Goal: Task Accomplishment & Management: Use online tool/utility

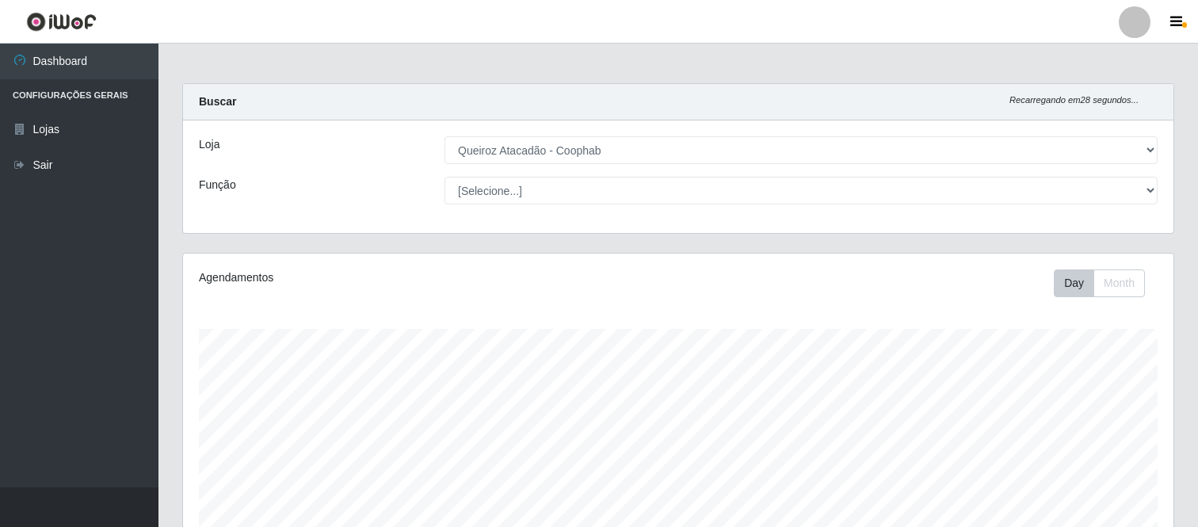
select select "463"
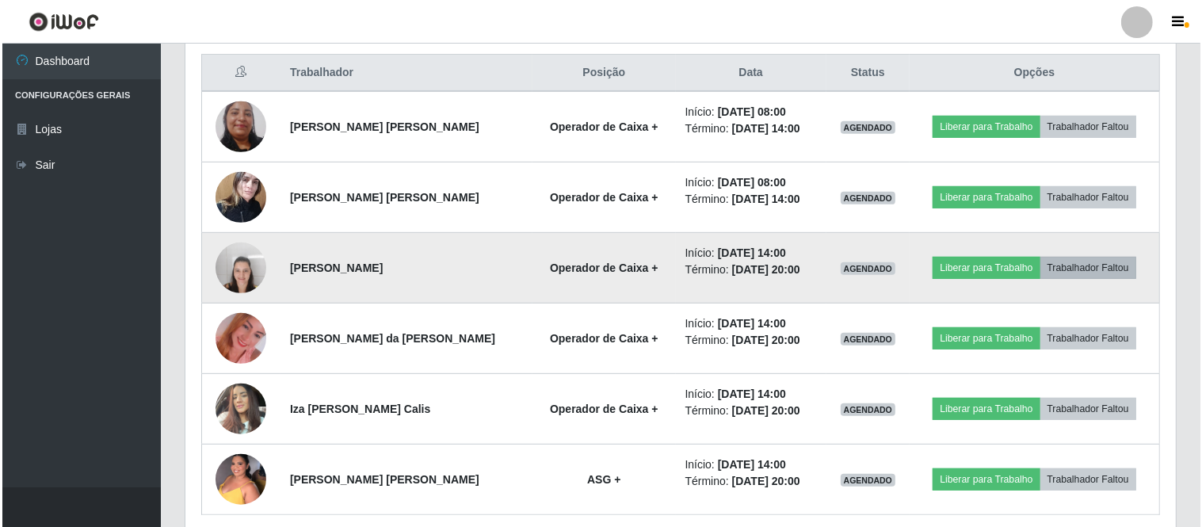
scroll to position [328, 991]
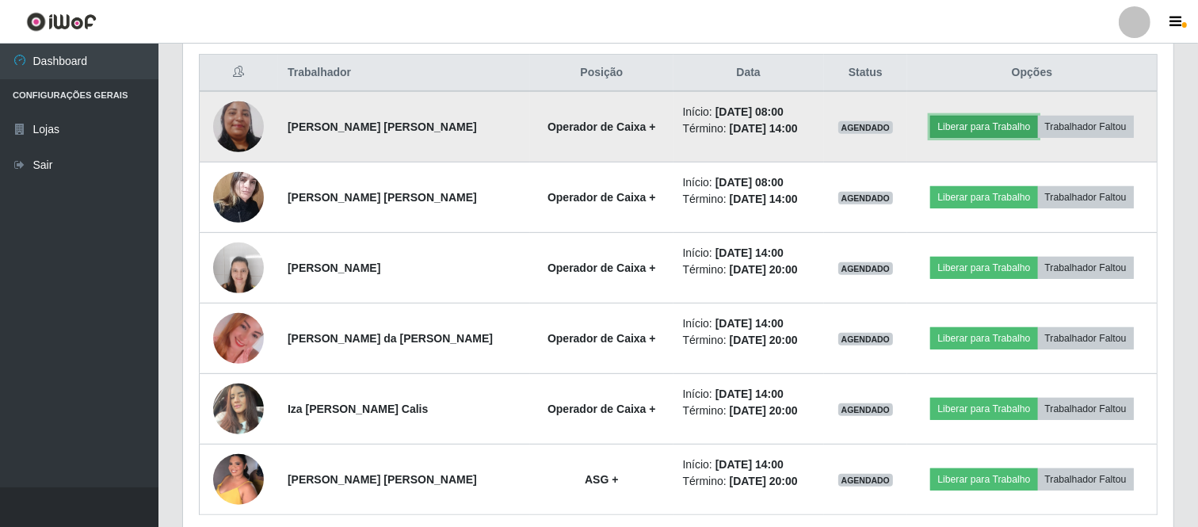
click at [988, 127] on button "Liberar para Trabalho" at bounding box center [983, 127] width 107 height 22
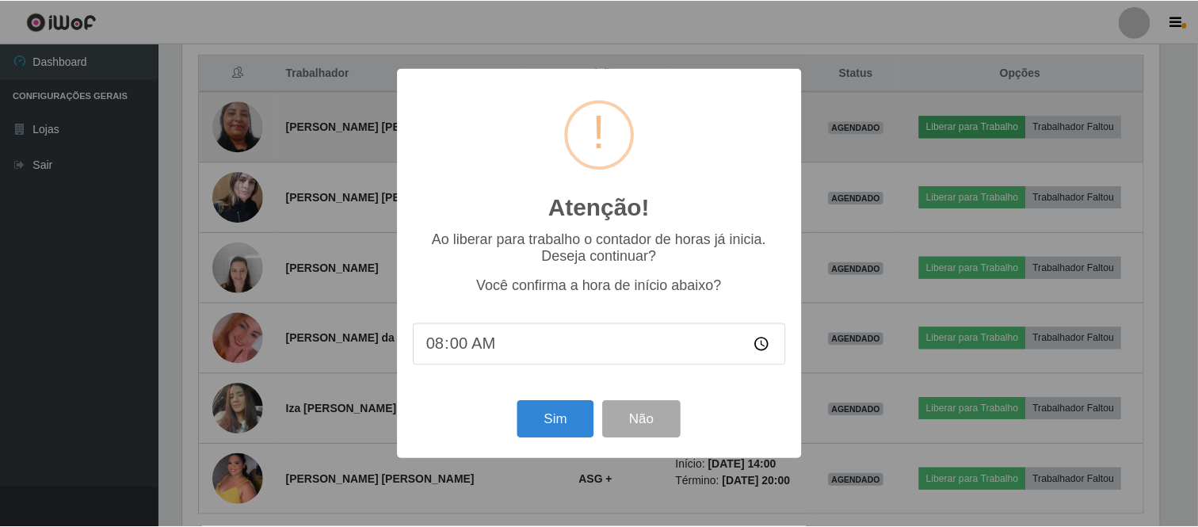
scroll to position [328, 980]
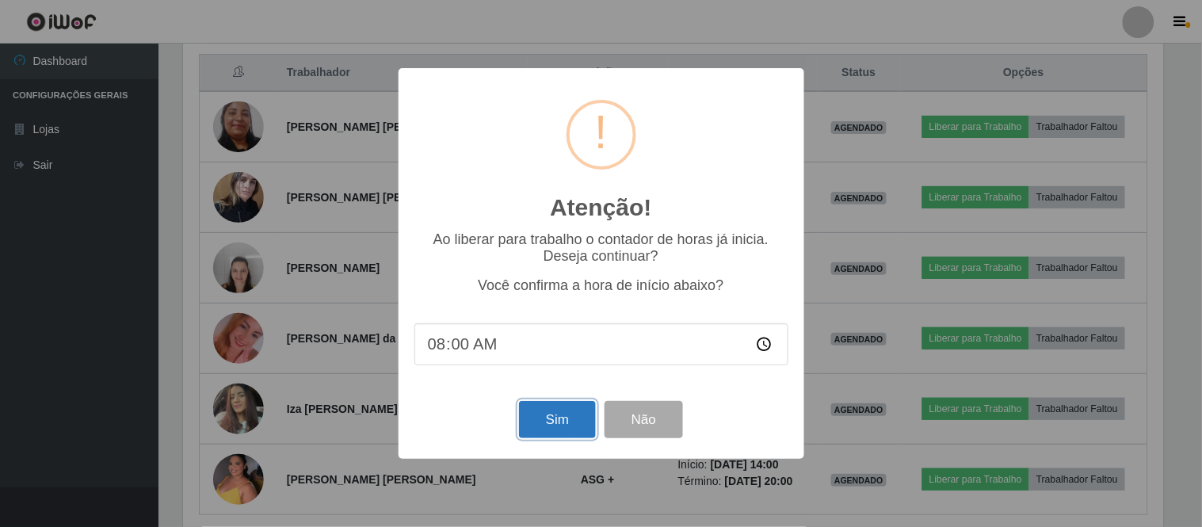
click at [566, 421] on button "Sim" at bounding box center [557, 419] width 77 height 37
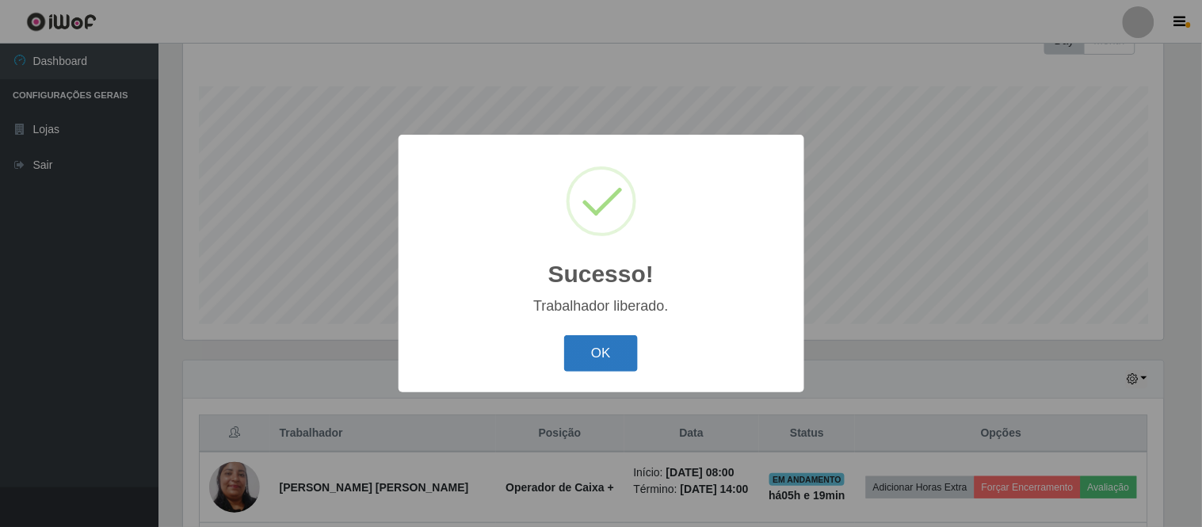
click at [620, 349] on button "OK" at bounding box center [601, 353] width 74 height 37
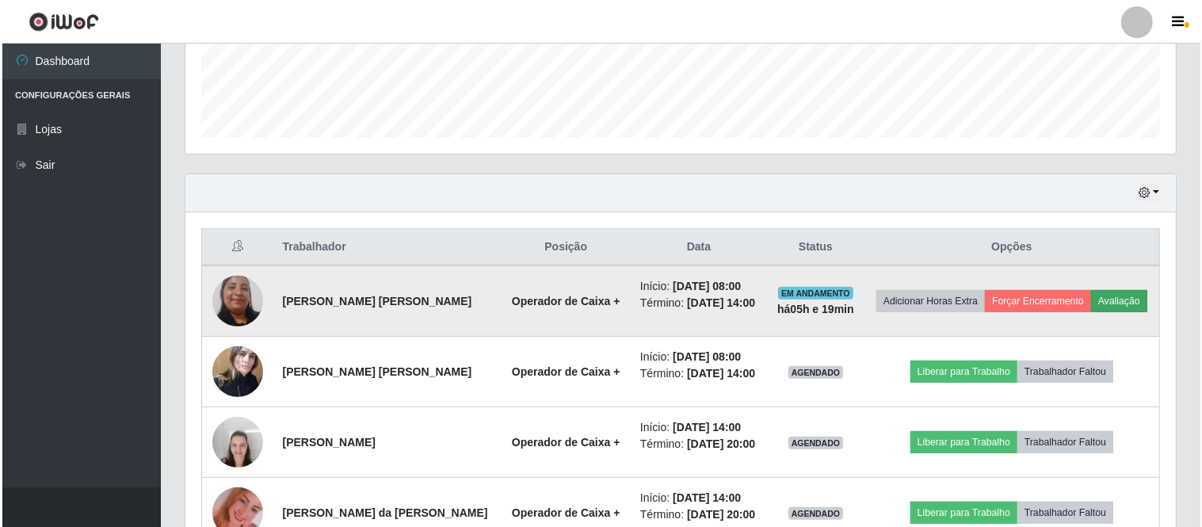
scroll to position [441, 0]
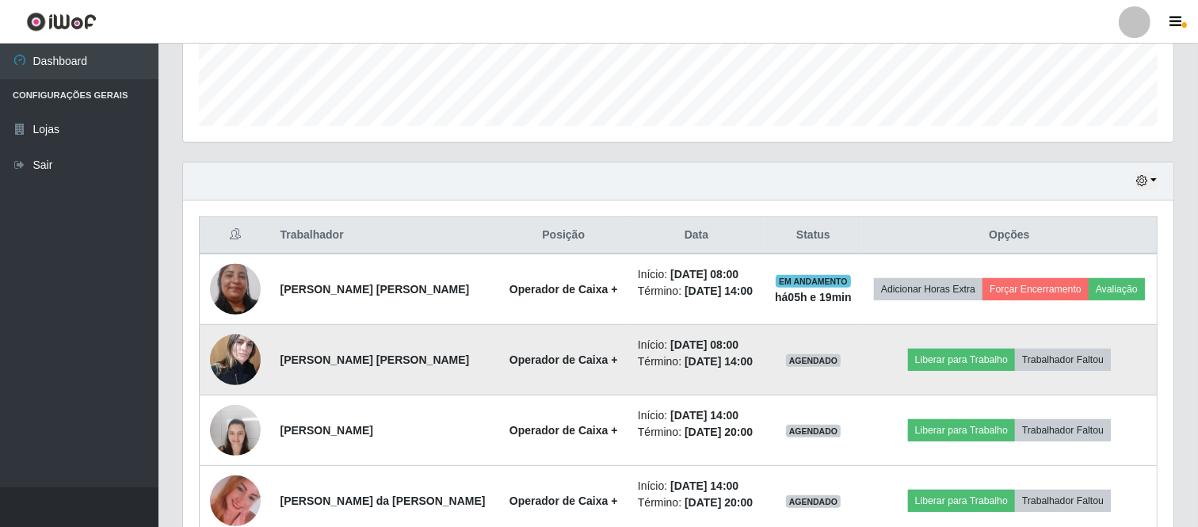
click at [246, 361] on img at bounding box center [235, 359] width 51 height 67
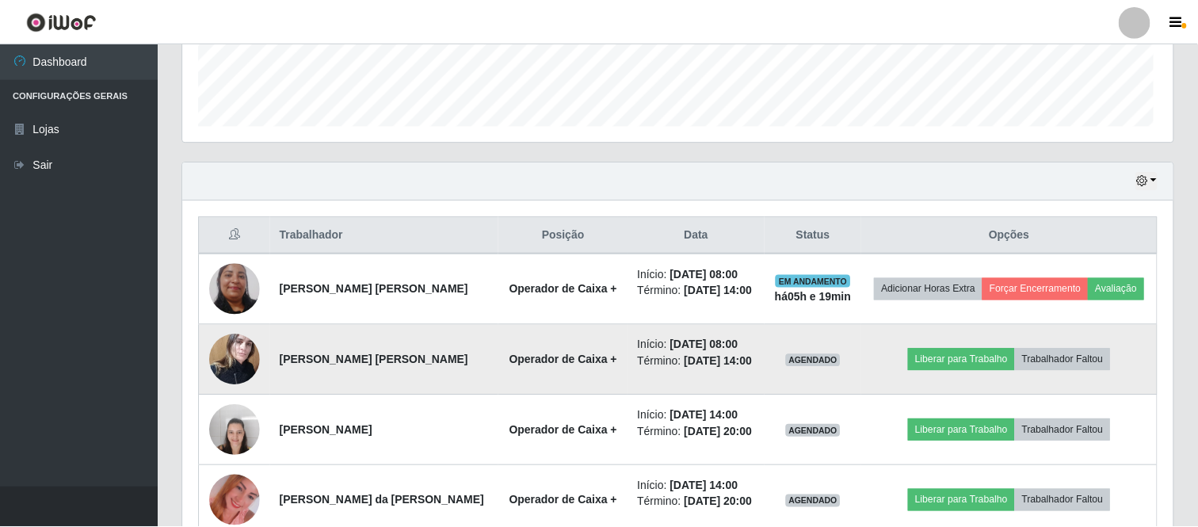
scroll to position [328, 980]
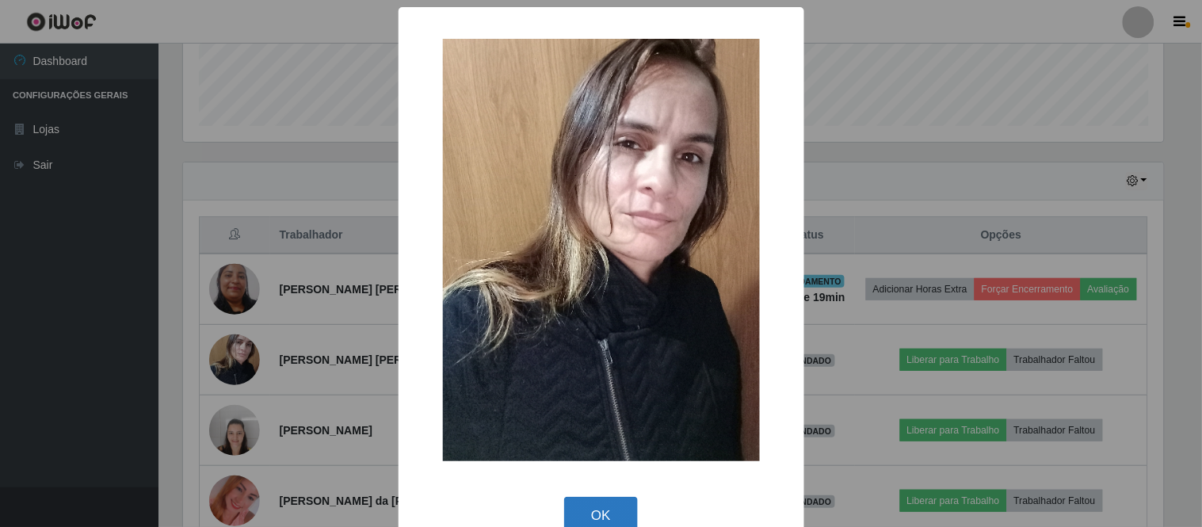
click at [582, 512] on button "OK" at bounding box center [601, 515] width 74 height 37
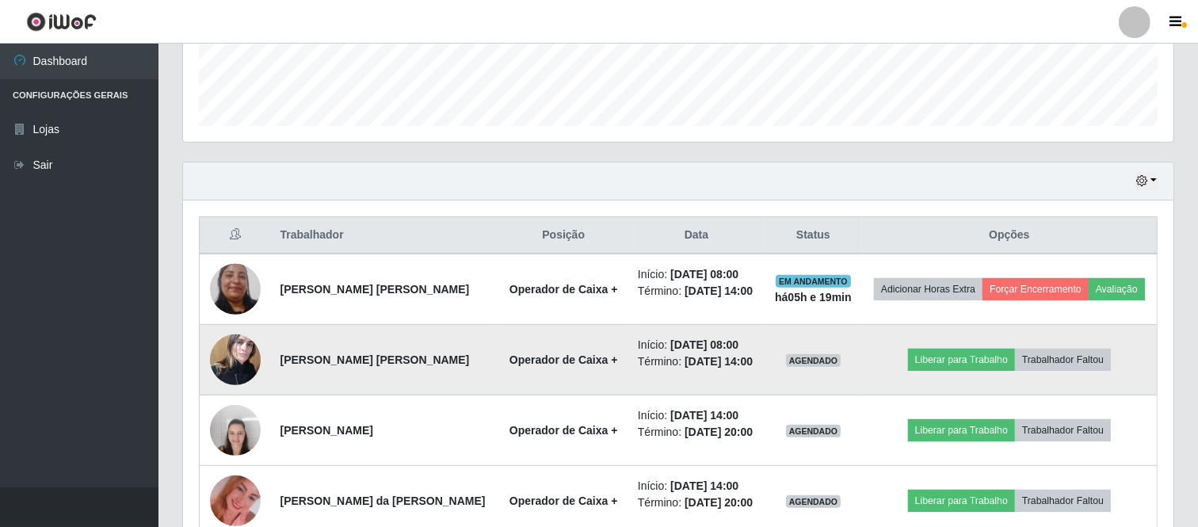
scroll to position [328, 991]
click at [945, 355] on button "Liberar para Trabalho" at bounding box center [961, 360] width 107 height 22
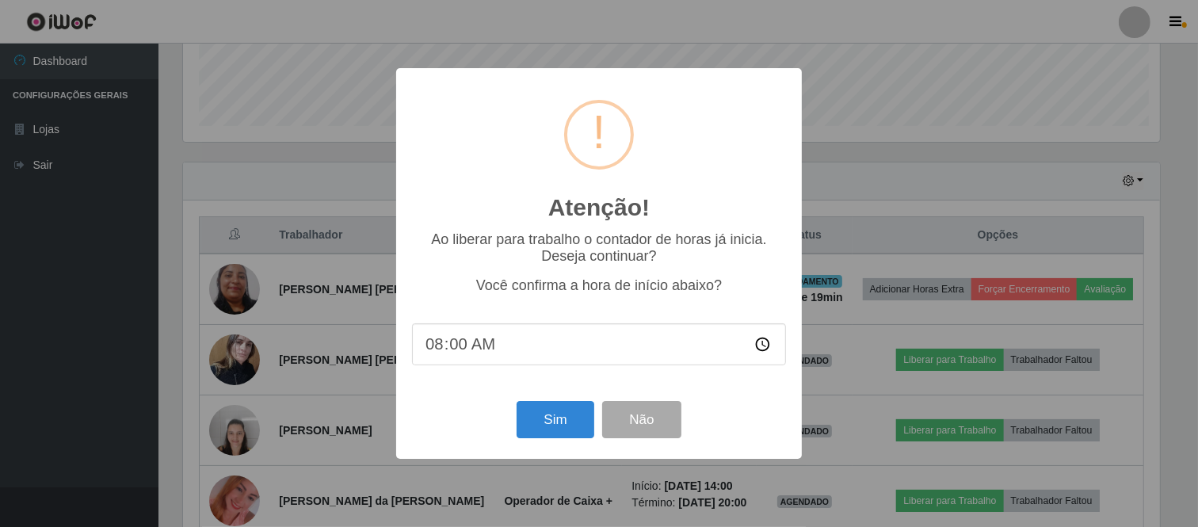
scroll to position [328, 980]
click at [572, 424] on button "Sim" at bounding box center [557, 419] width 77 height 37
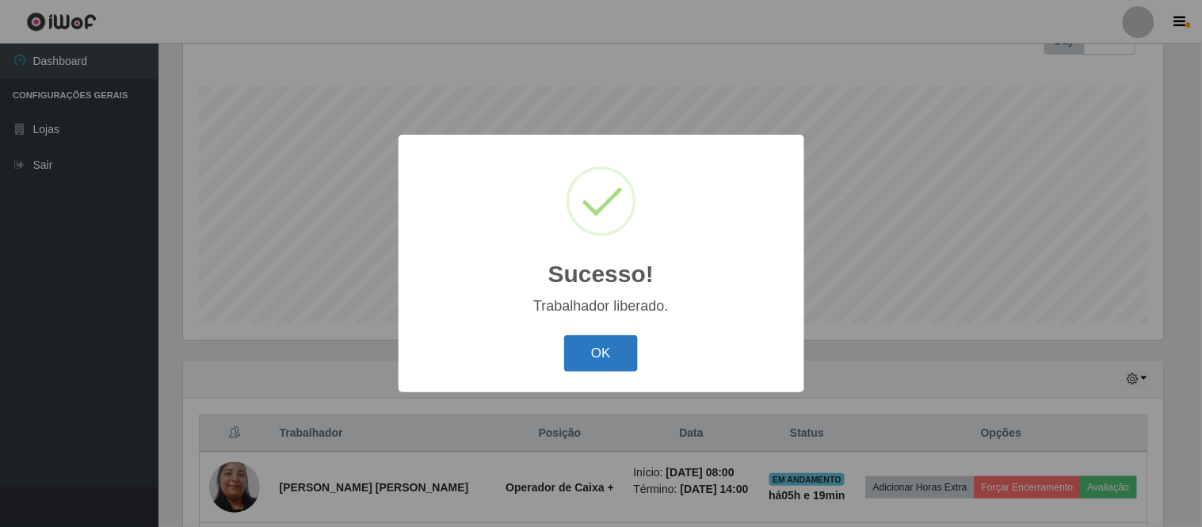
click at [605, 344] on button "OK" at bounding box center [601, 353] width 74 height 37
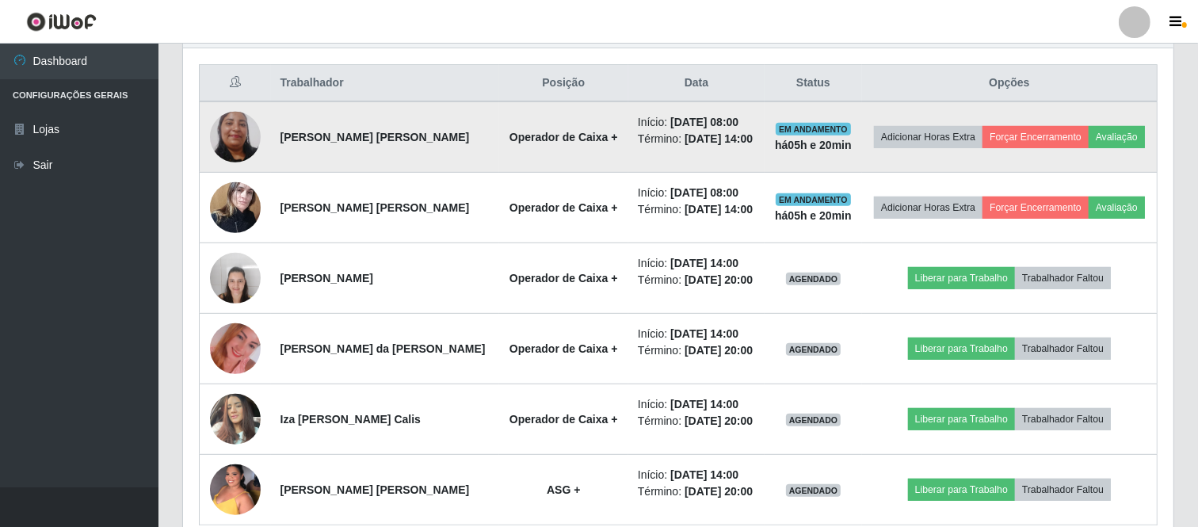
scroll to position [595, 0]
